Goal: Transaction & Acquisition: Purchase product/service

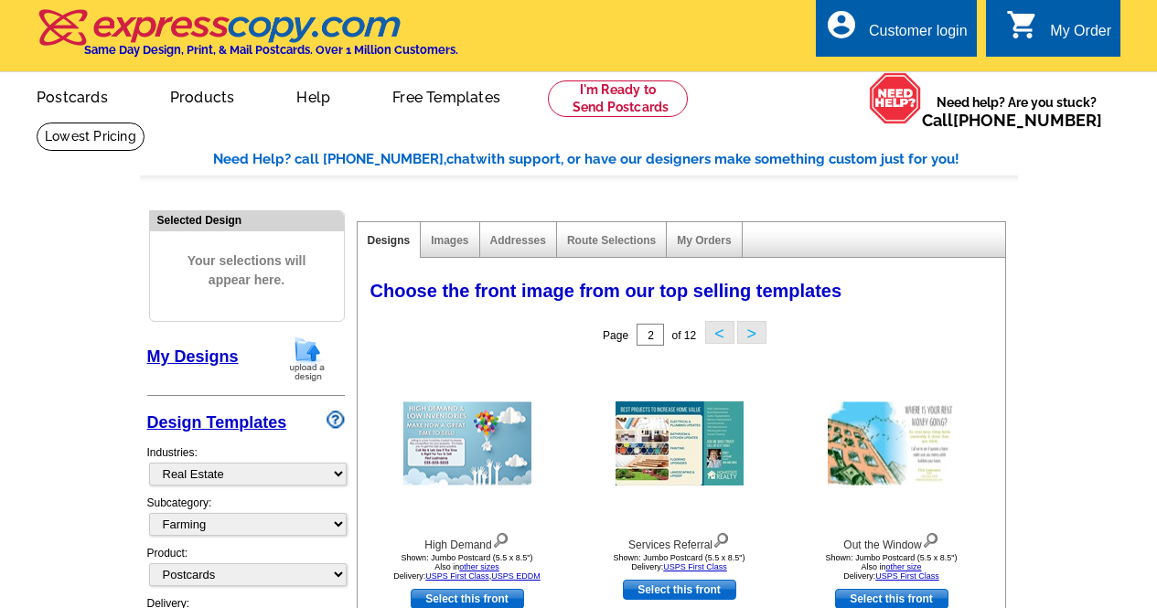
select select "785"
select select "1208"
select select "1"
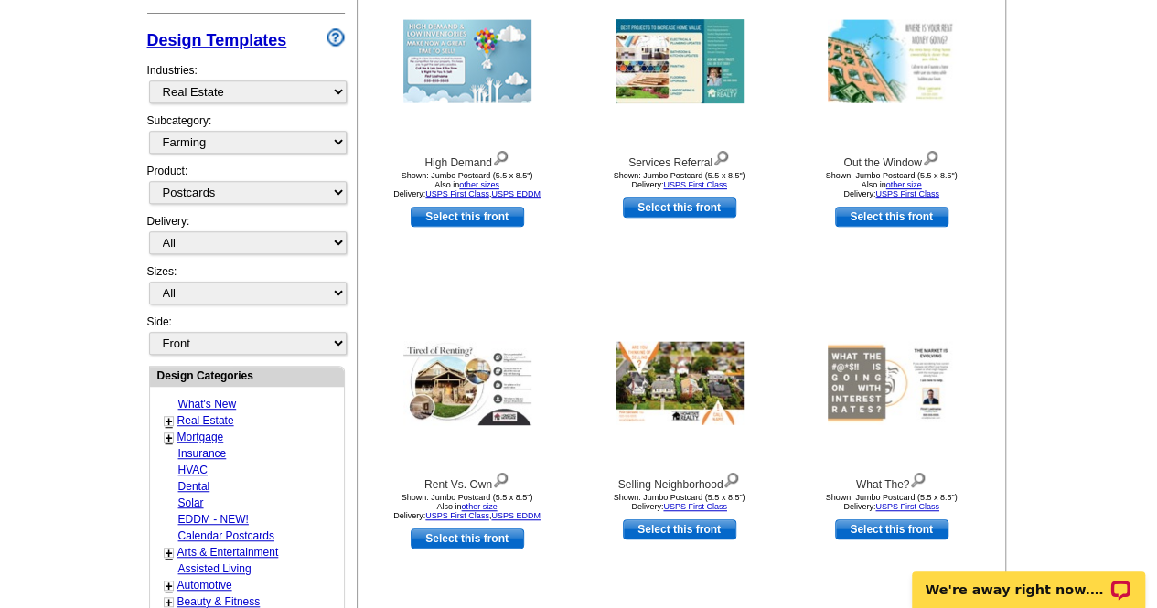
scroll to position [383, 0]
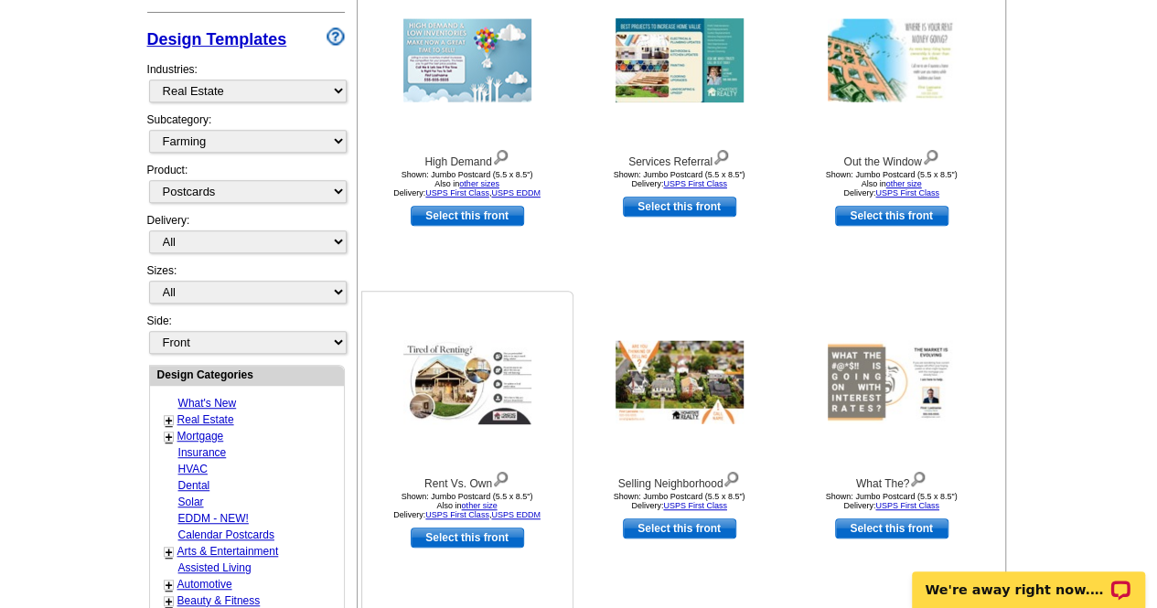
click at [444, 382] on img at bounding box center [467, 382] width 128 height 84
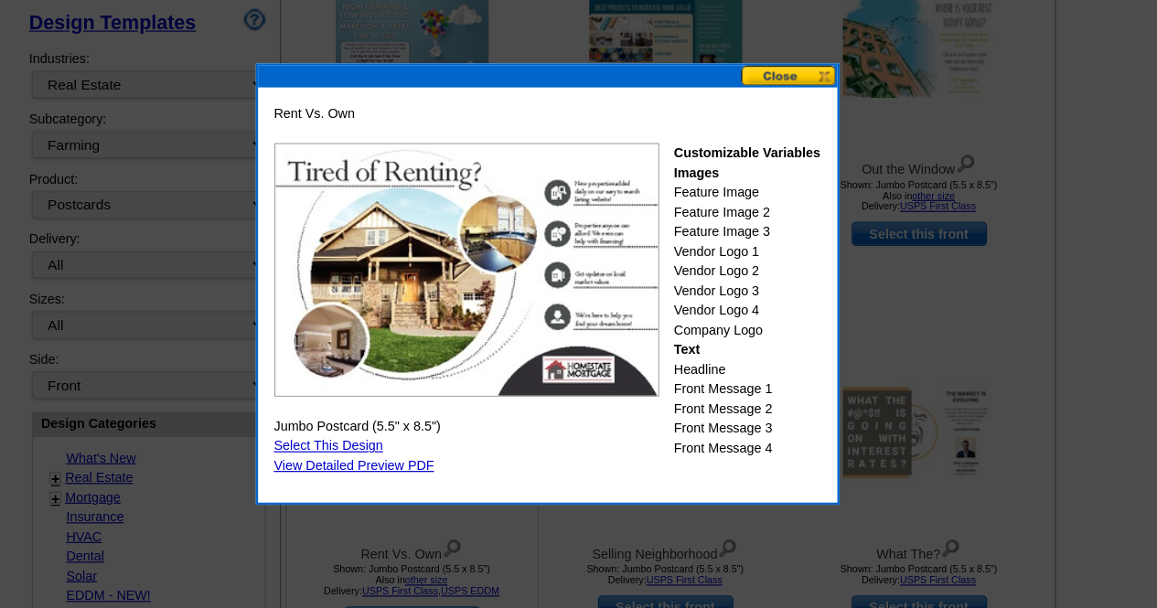
scroll to position [376, 0]
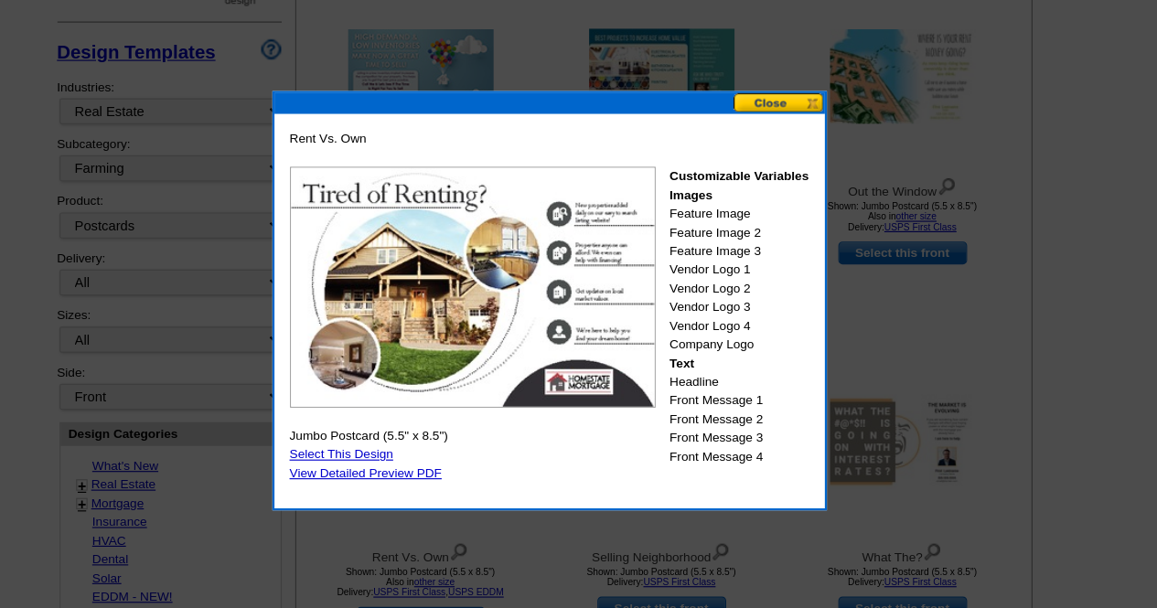
click at [646, 183] on img at bounding box center [513, 253] width 322 height 212
click at [649, 293] on img at bounding box center [513, 253] width 322 height 212
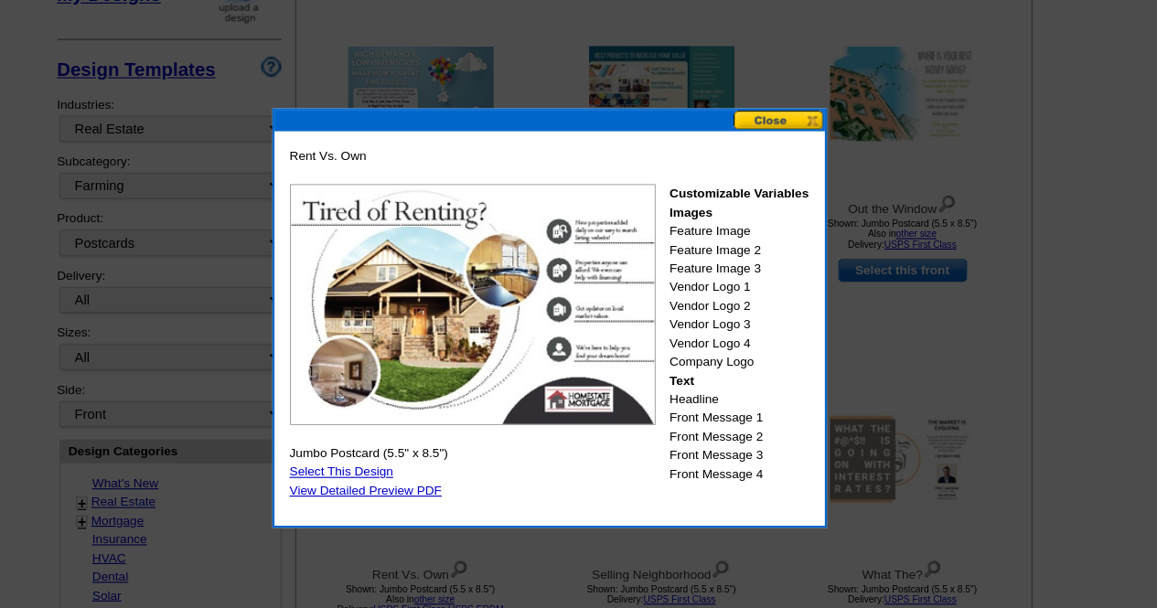
scroll to position [351, 0]
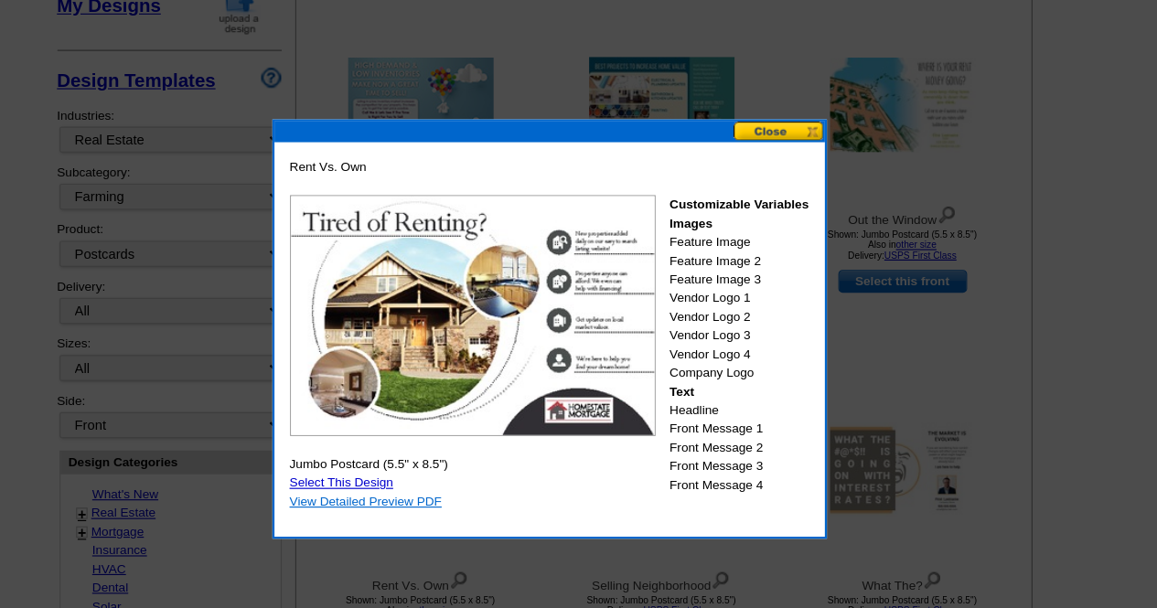
click at [480, 437] on link "View Detailed Preview PDF" at bounding box center [419, 441] width 134 height 13
drag, startPoint x: 785, startPoint y: 119, endPoint x: 764, endPoint y: 116, distance: 21.2
click at [764, 116] on button at bounding box center [783, 115] width 80 height 17
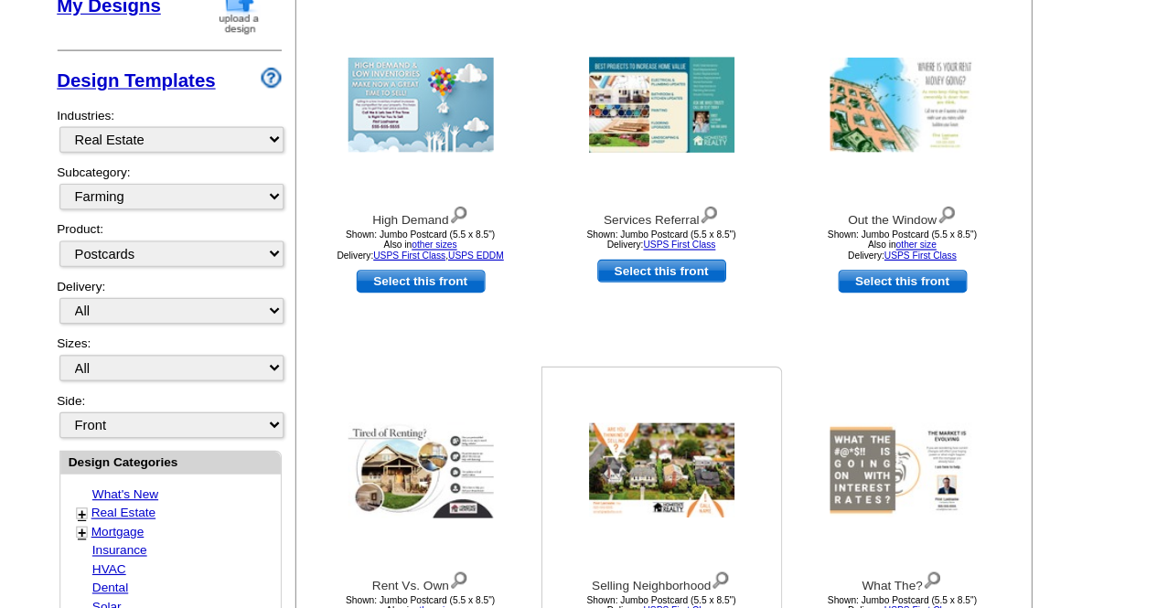
click at [667, 402] on img at bounding box center [679, 414] width 128 height 83
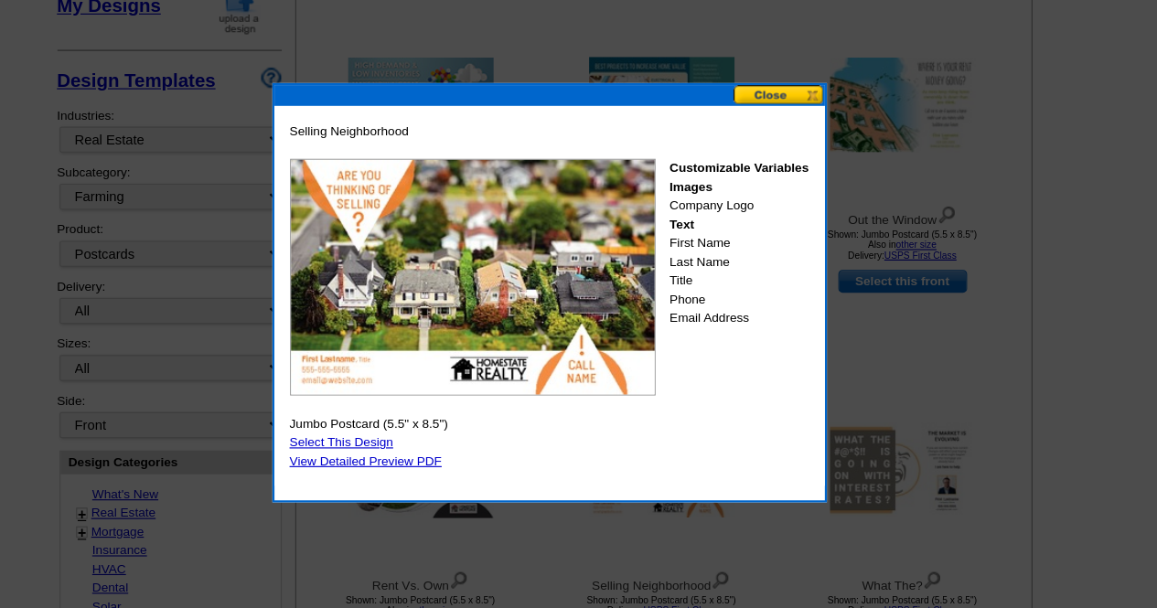
click at [780, 80] on button at bounding box center [783, 83] width 80 height 17
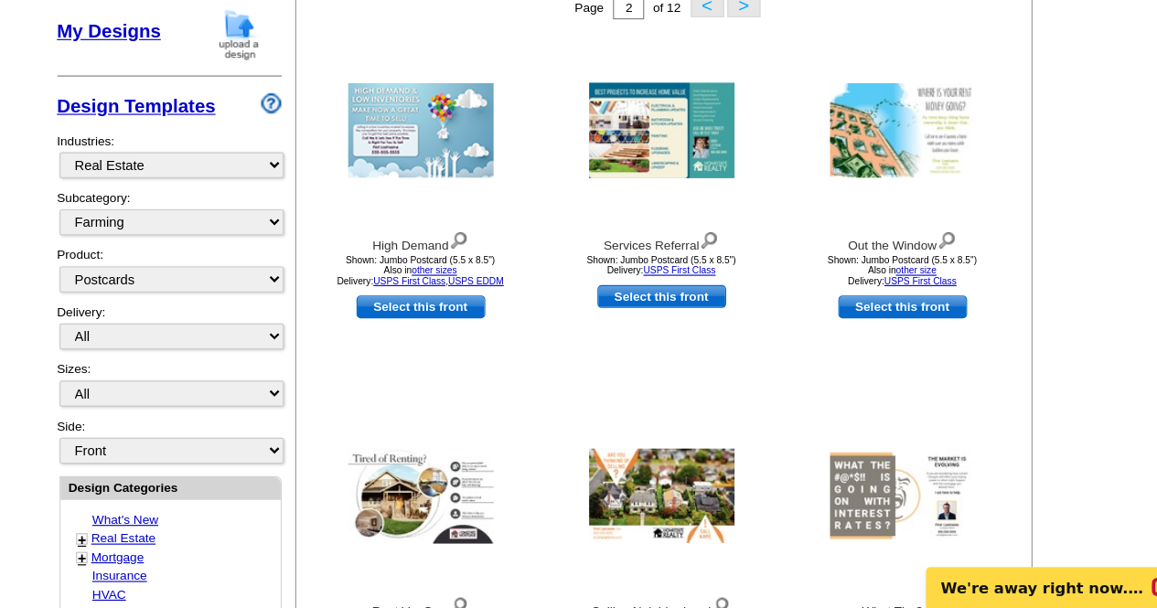
scroll to position [273, 0]
